Goal: Task Accomplishment & Management: Use online tool/utility

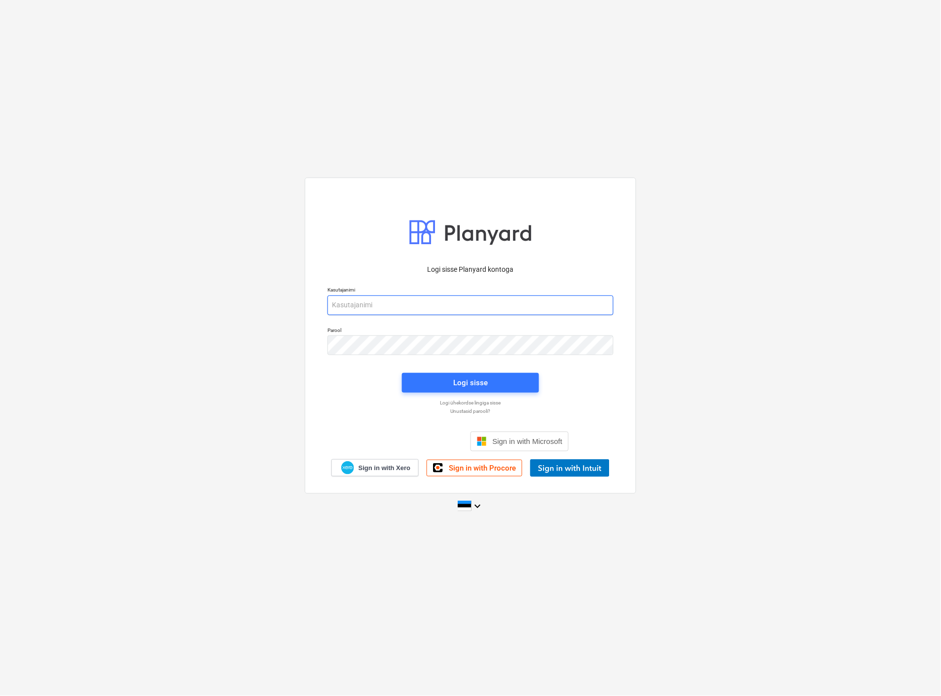
click at [398, 307] on input "email" at bounding box center [471, 305] width 286 height 20
type input "[EMAIL_ADDRESS][MEDICAL_DATA][DOMAIN_NAME]"
click at [436, 385] on span "Logi sisse" at bounding box center [470, 382] width 113 height 13
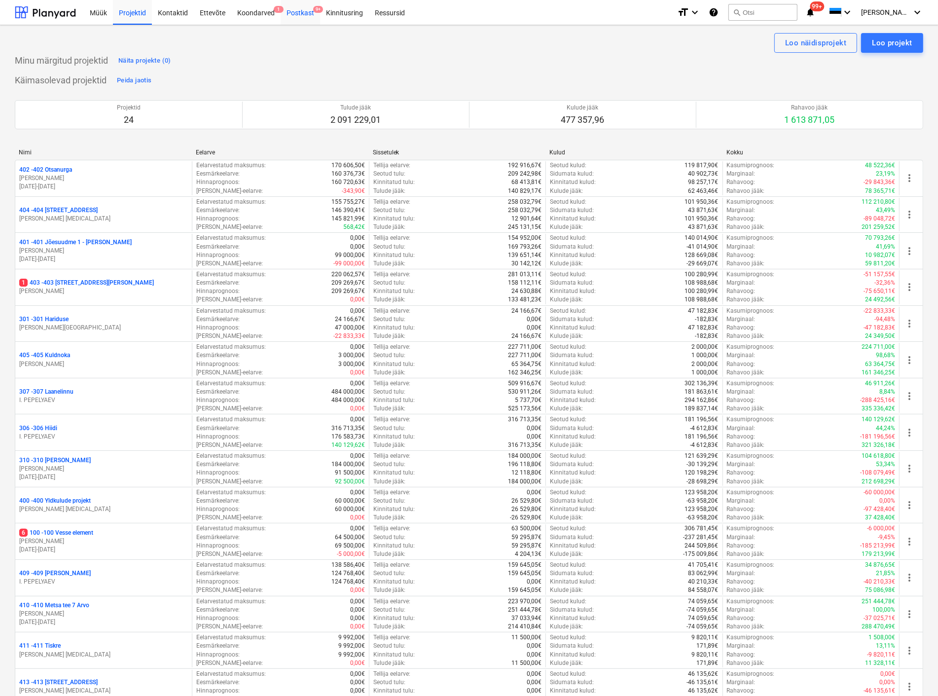
click at [301, 16] on div "Postkast 9+" at bounding box center [300, 12] width 39 height 25
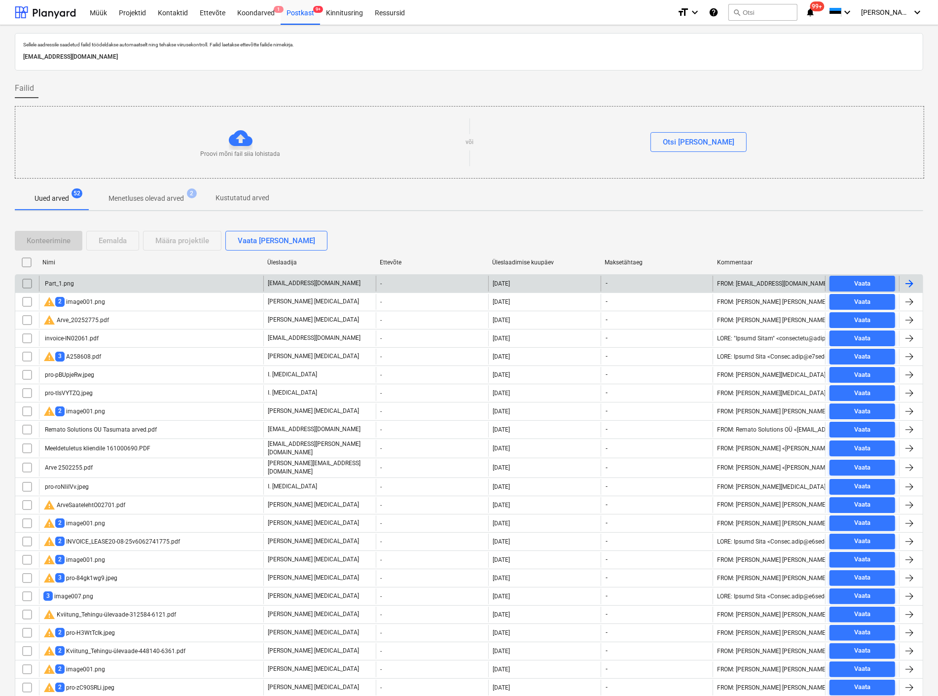
click at [84, 284] on div "Part_1.png" at bounding box center [151, 284] width 224 height 16
click at [28, 283] on input "checkbox" at bounding box center [27, 284] width 16 height 16
click at [110, 237] on div "Eemalda" at bounding box center [113, 240] width 28 height 13
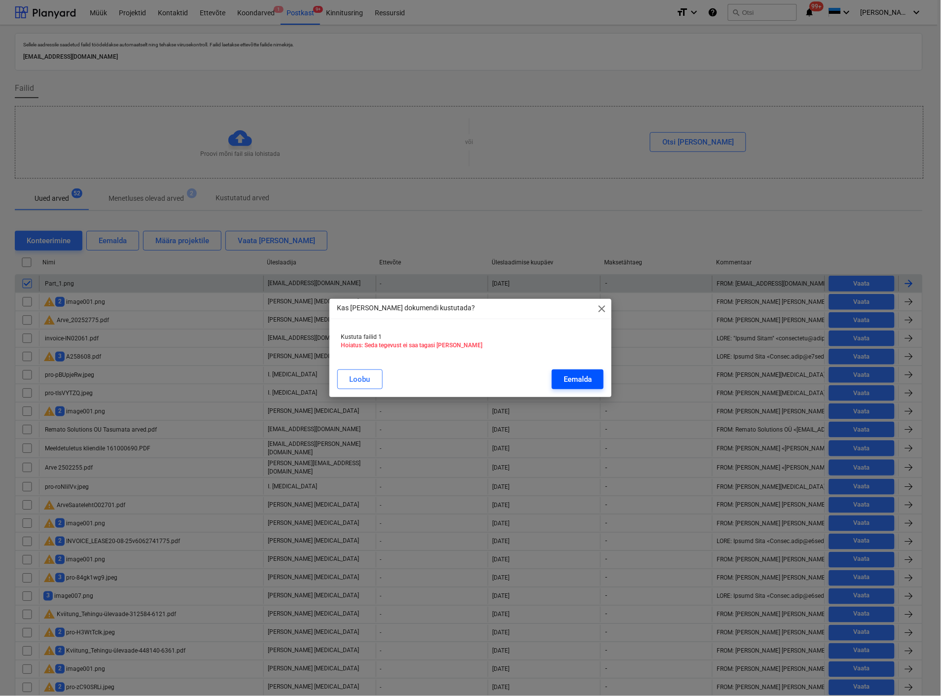
click at [580, 379] on div "Eemalda" at bounding box center [578, 379] width 28 height 13
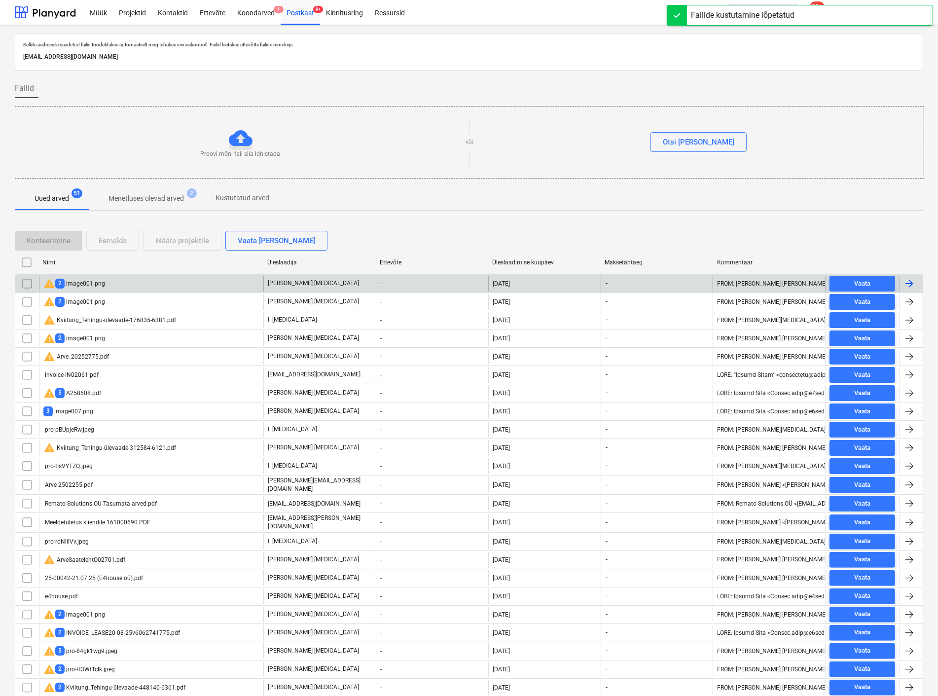
click at [93, 281] on div "warning 2 image001.png" at bounding box center [74, 284] width 62 height 12
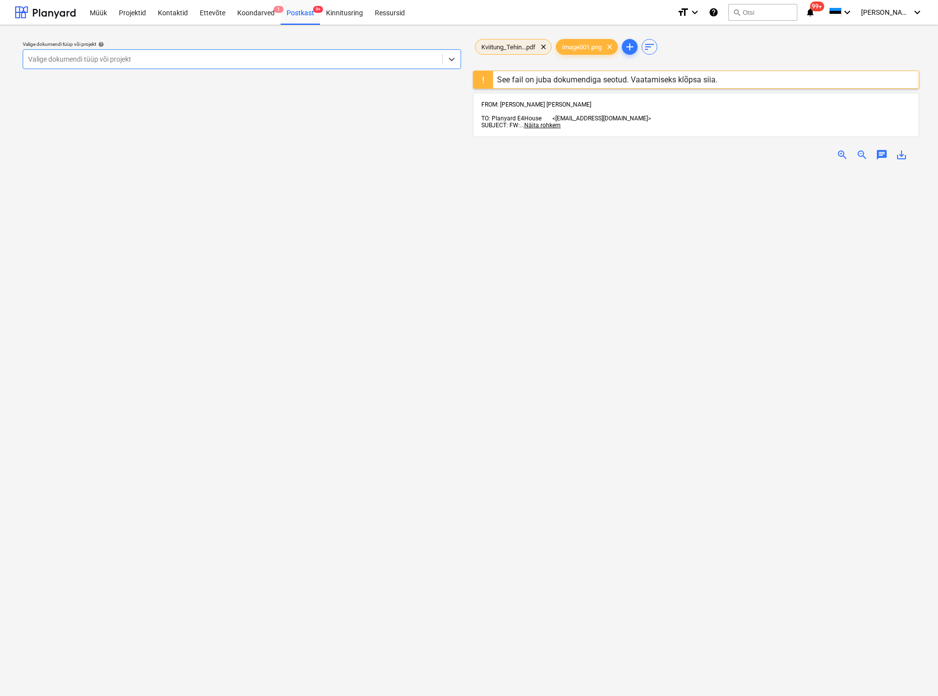
click at [502, 43] on span "Kviitung_Tehin...pdf" at bounding box center [509, 46] width 66 height 7
click at [181, 57] on div at bounding box center [232, 59] width 409 height 10
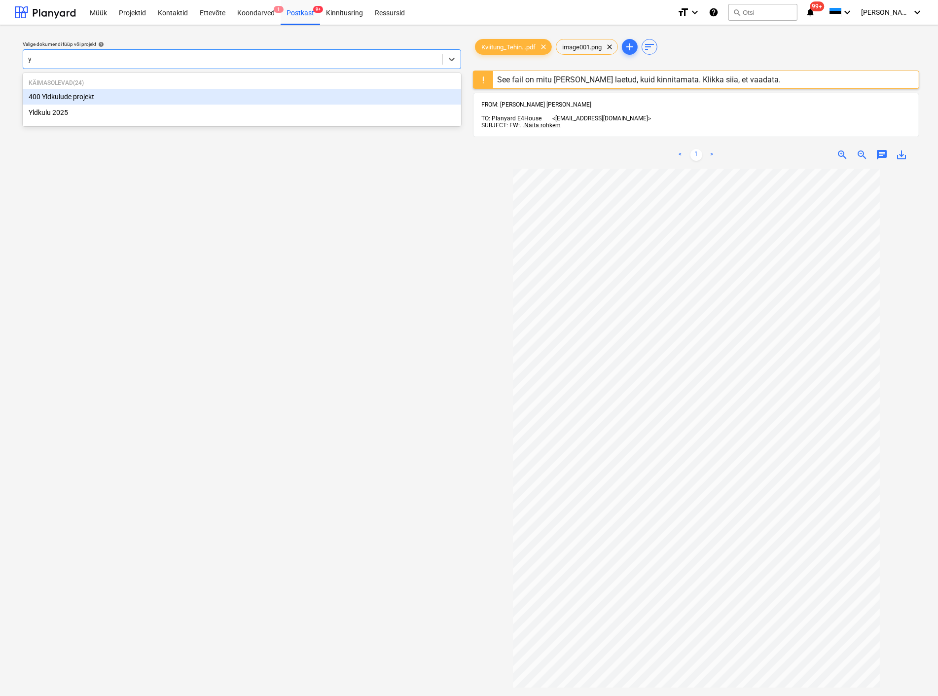
type input "yl"
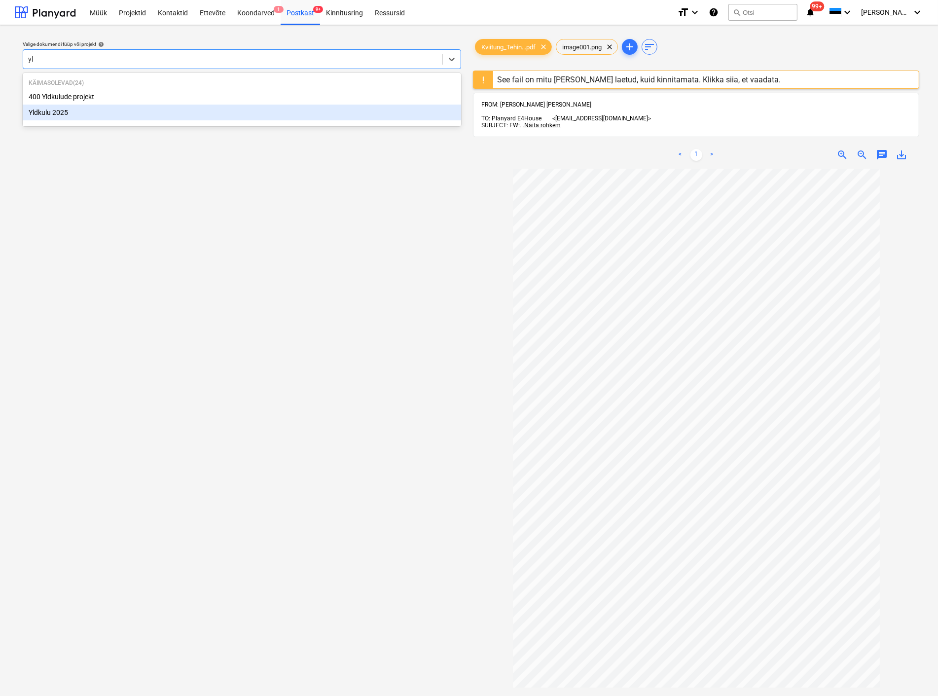
click at [158, 116] on div "Yldkulu 2025" at bounding box center [242, 113] width 439 height 16
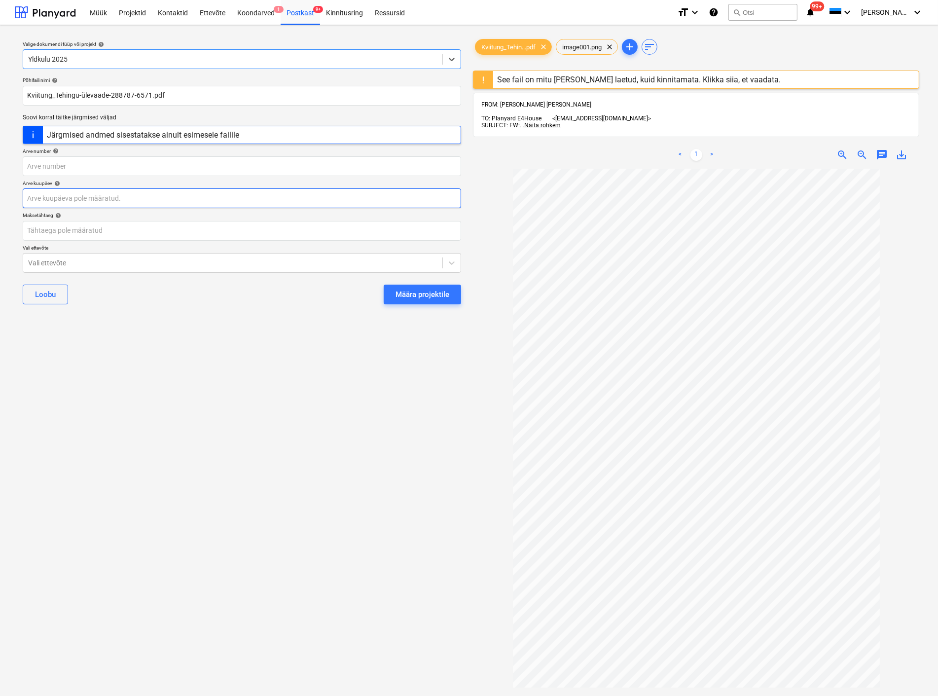
click at [130, 203] on body "Müük Projektid Kontaktid Ettevõte Koondarved 1 Postkast 9+ Kinnitusring Ressurs…" at bounding box center [469, 348] width 938 height 696
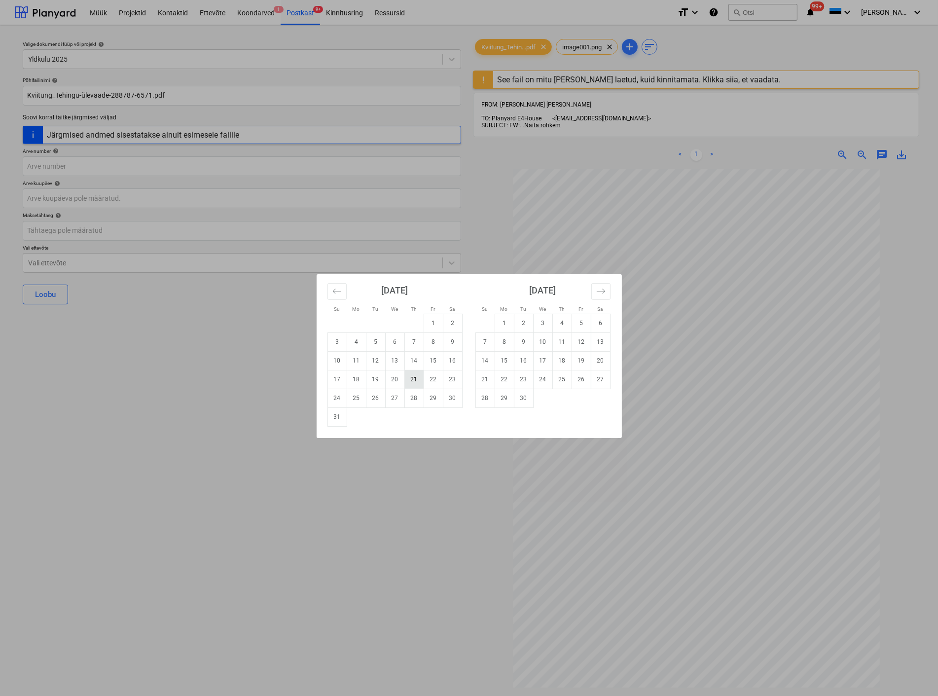
click at [408, 382] on td "21" at bounding box center [413, 379] width 19 height 19
type input "[DATE]"
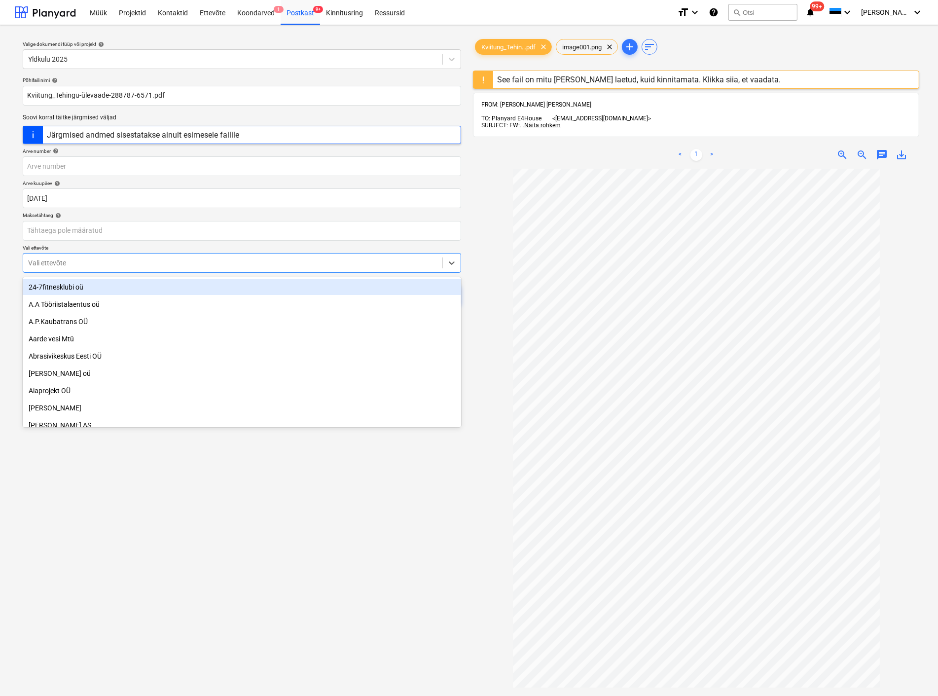
click at [146, 265] on div at bounding box center [232, 263] width 409 height 10
type input "dec"
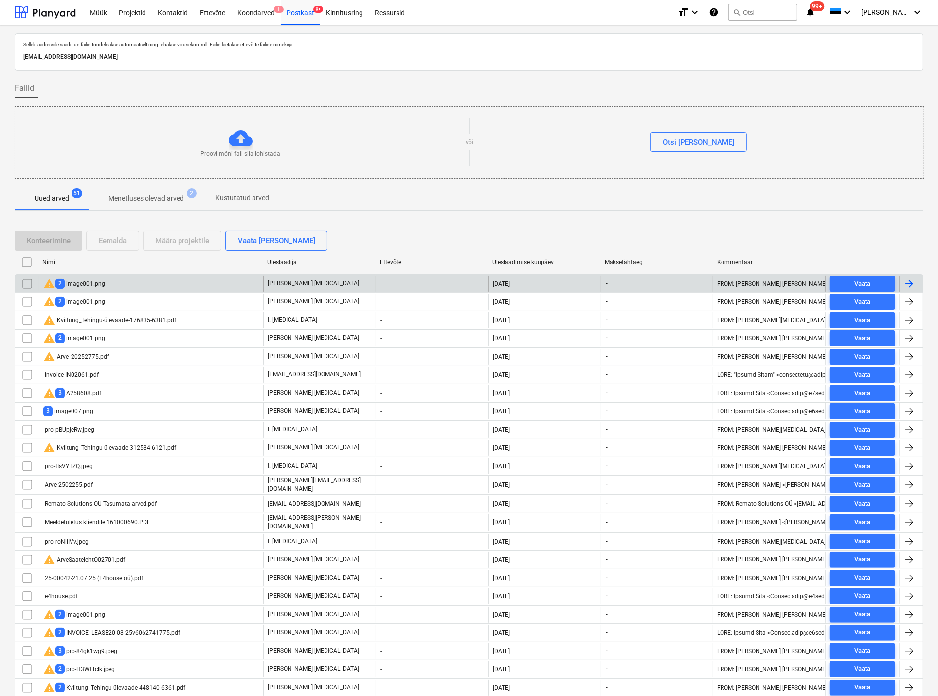
click at [25, 280] on input "checkbox" at bounding box center [27, 284] width 16 height 16
click at [112, 239] on div "Eemalda" at bounding box center [113, 240] width 28 height 13
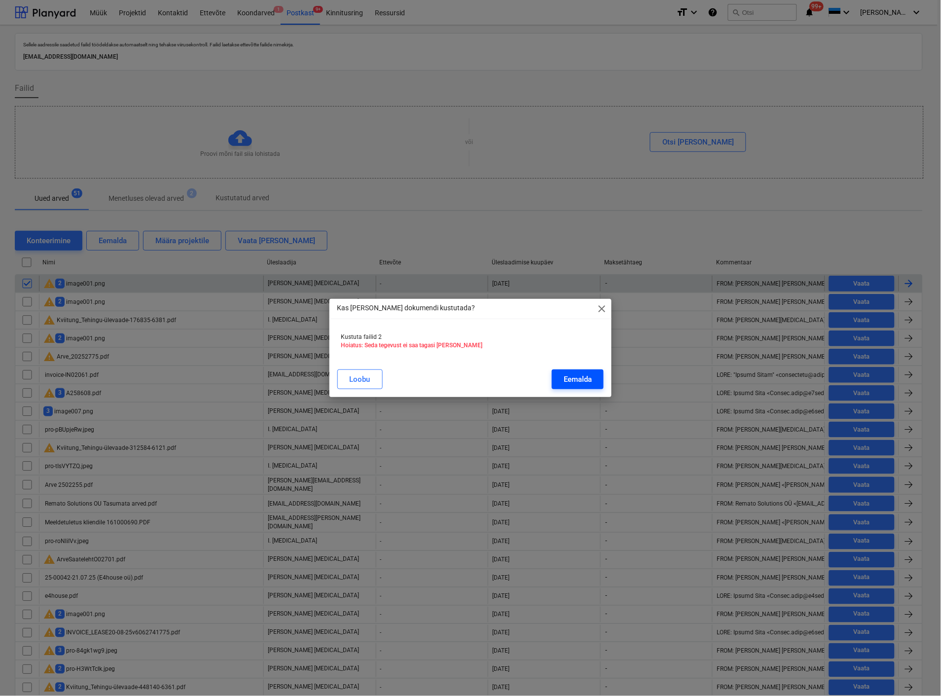
click at [596, 375] on button "Eemalda" at bounding box center [578, 379] width 52 height 20
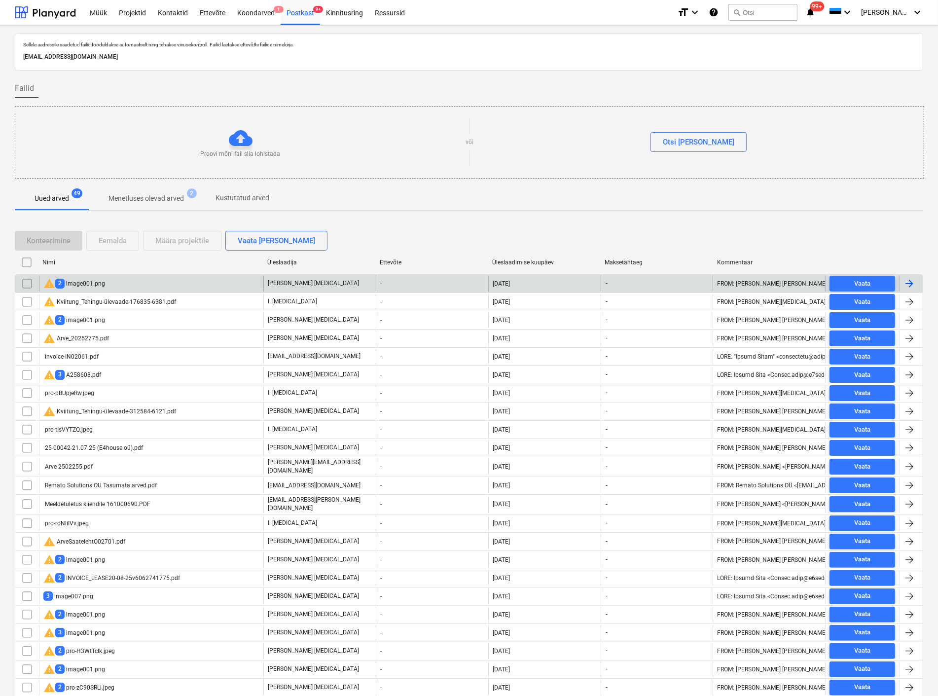
scroll to position [218, 0]
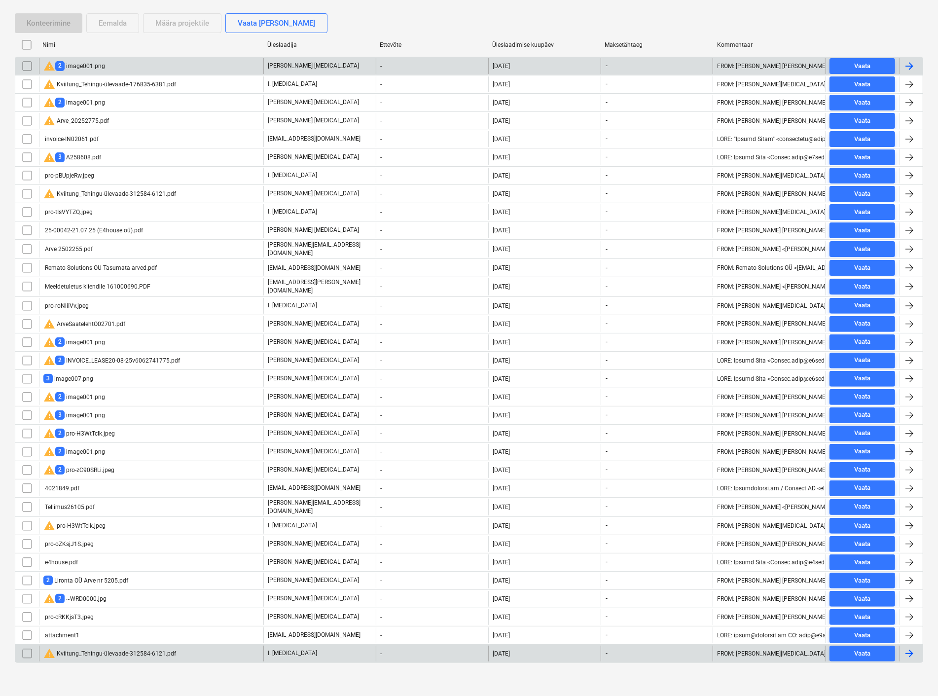
click at [115, 648] on div "warning Kviitung_Tehingu-ülevaade-312584-6121.pdf" at bounding box center [109, 654] width 133 height 12
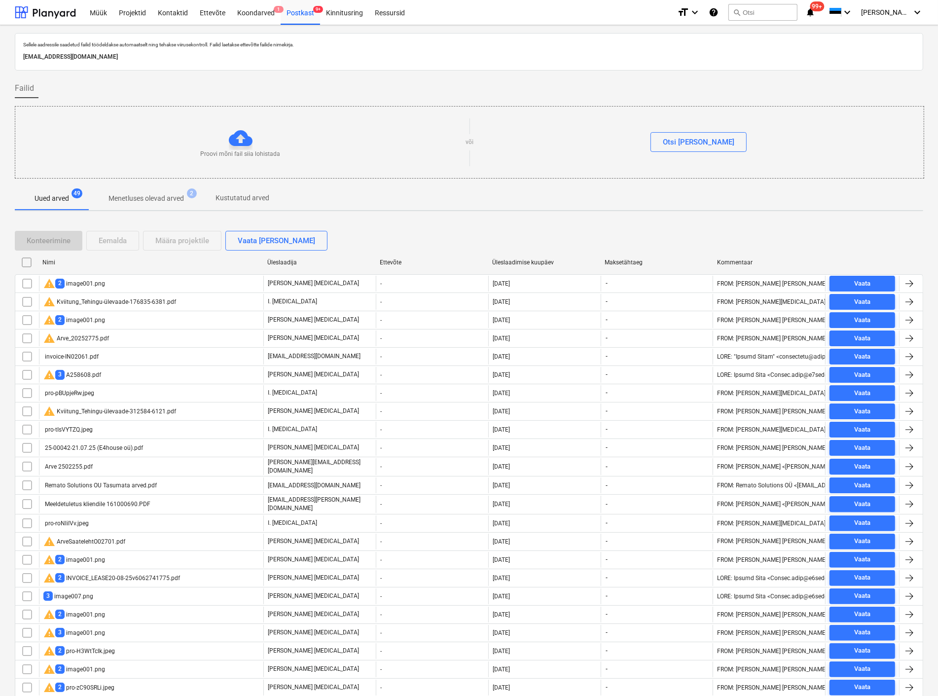
scroll to position [218, 0]
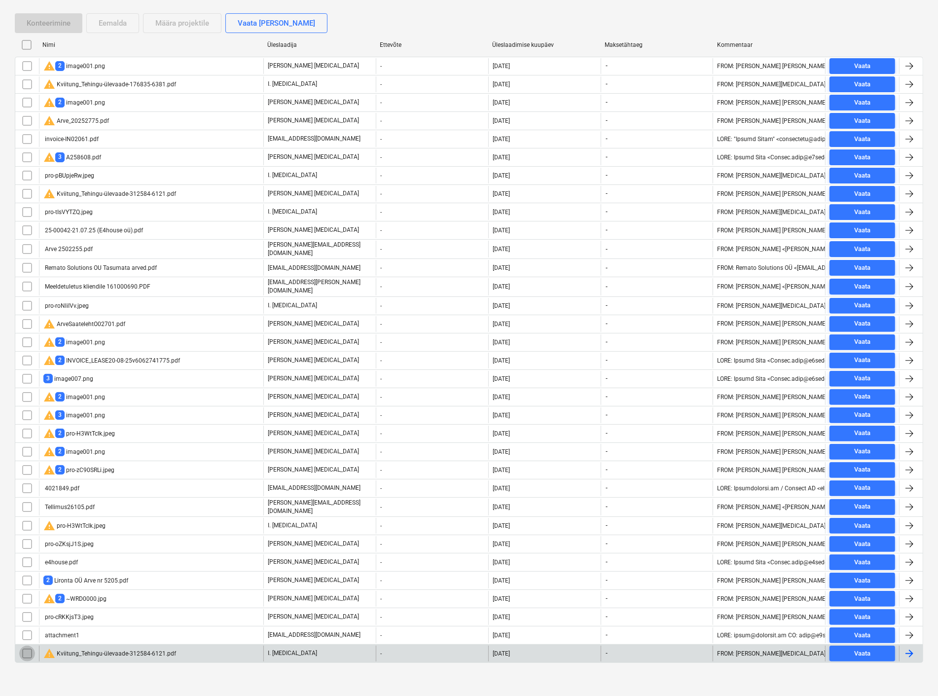
click at [28, 647] on input "checkbox" at bounding box center [27, 654] width 16 height 16
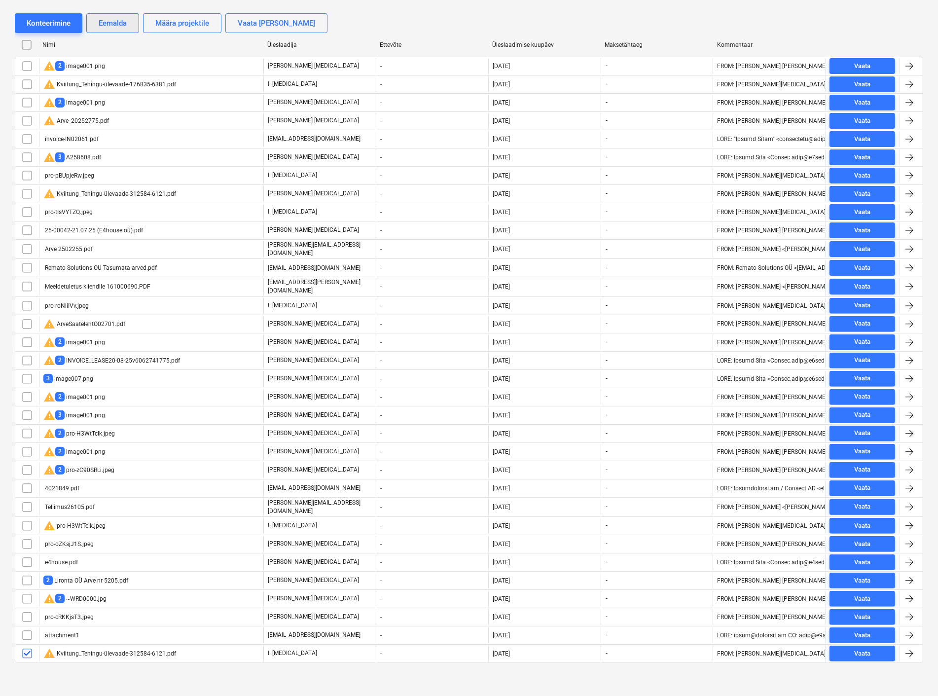
click at [109, 22] on div "Eemalda" at bounding box center [113, 23] width 28 height 13
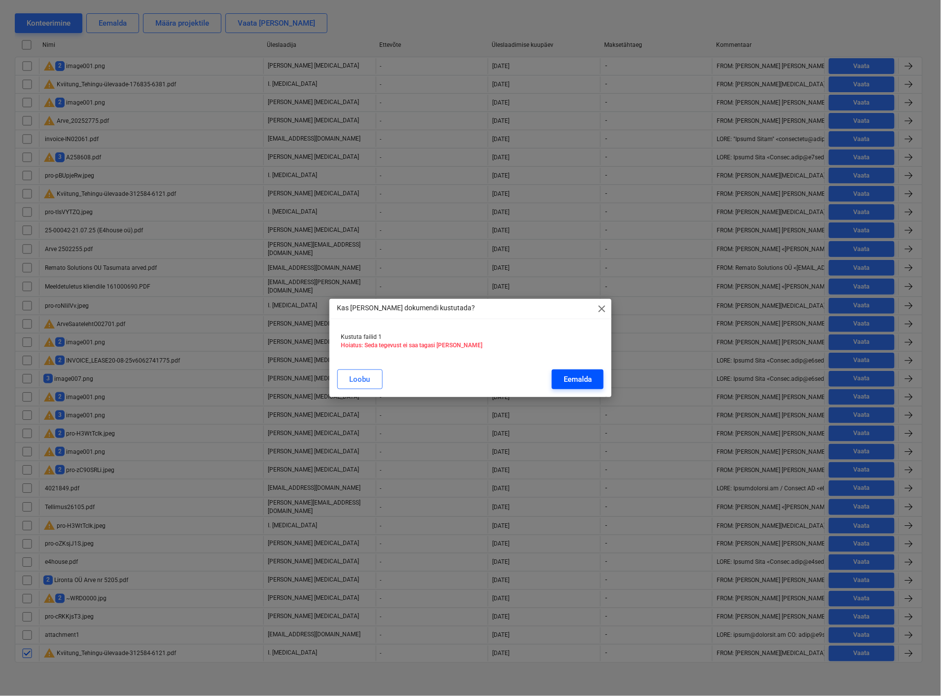
click at [568, 371] on button "Eemalda" at bounding box center [578, 379] width 52 height 20
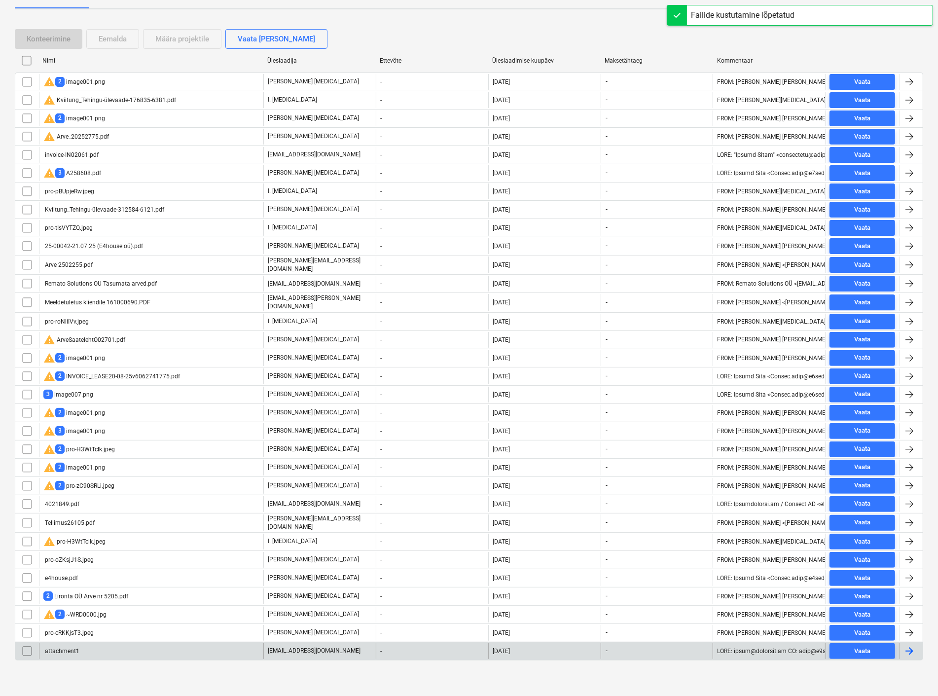
scroll to position [199, 0]
